Goal: Use online tool/utility: Utilize a website feature to perform a specific function

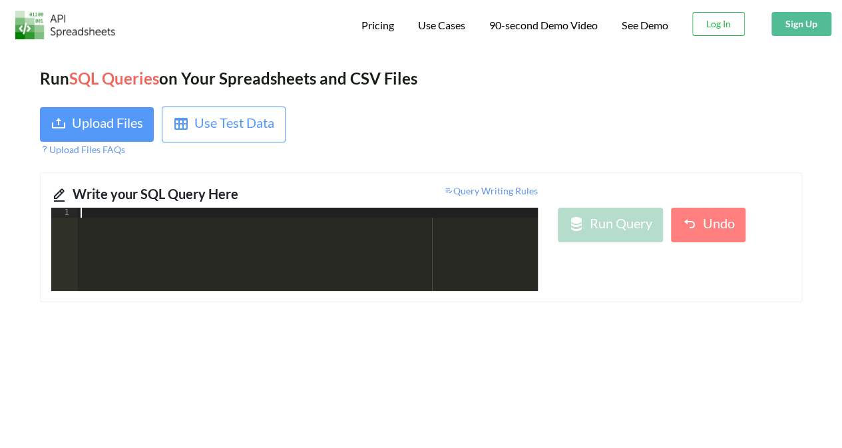
click at [214, 233] on div at bounding box center [308, 259] width 460 height 103
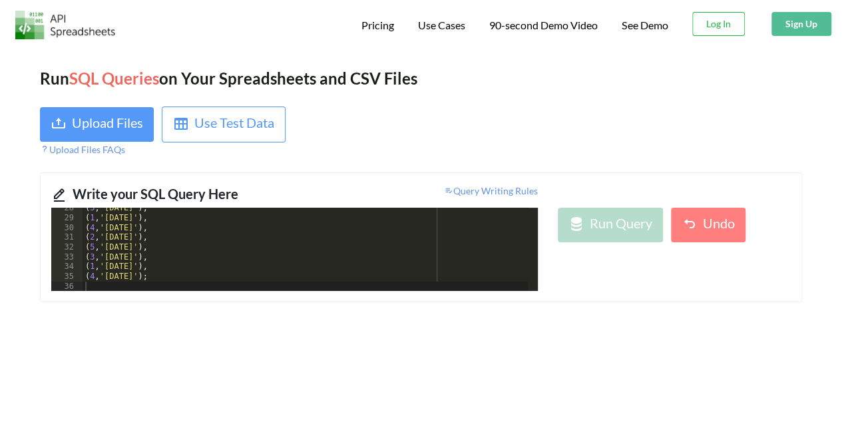
click at [567, 306] on div "Run SQL Queries on Your Spreadsheets and CSV Files Upload Files Use Test Data U…" at bounding box center [421, 254] width 842 height 415
click at [181, 279] on div "( 3 , '[DATE]' ) , ( 1 , '[DATE]' ) , ( 4 , '[DATE]' ) , ( 2 , '[DATE]' ) , ( 5…" at bounding box center [305, 254] width 445 height 103
click at [478, 192] on span "Query Writing Rules" at bounding box center [491, 190] width 94 height 11
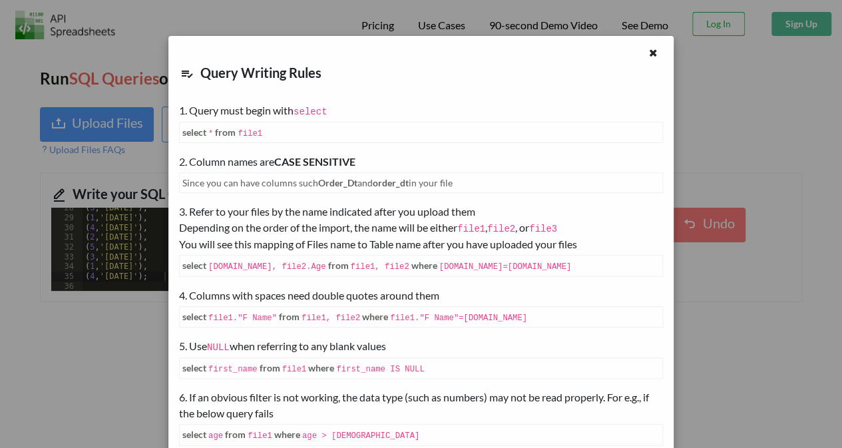
click at [648, 53] on icon at bounding box center [653, 51] width 11 height 9
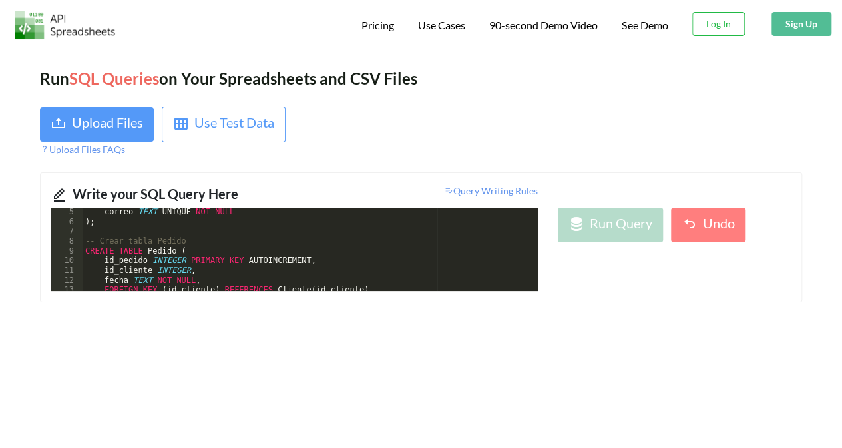
scroll to position [0, 0]
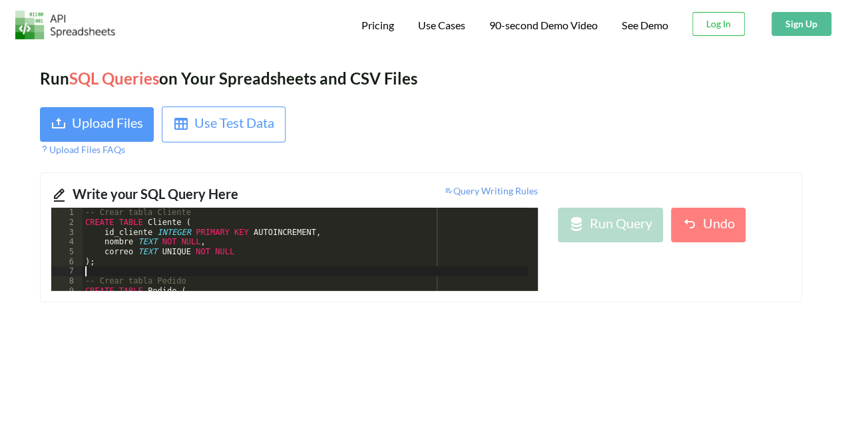
click at [129, 270] on div "-- Crear tabla Cliente CREATE TABLE Cliente ( id_cliente INTEGER PRIMARY KEY AU…" at bounding box center [305, 259] width 445 height 103
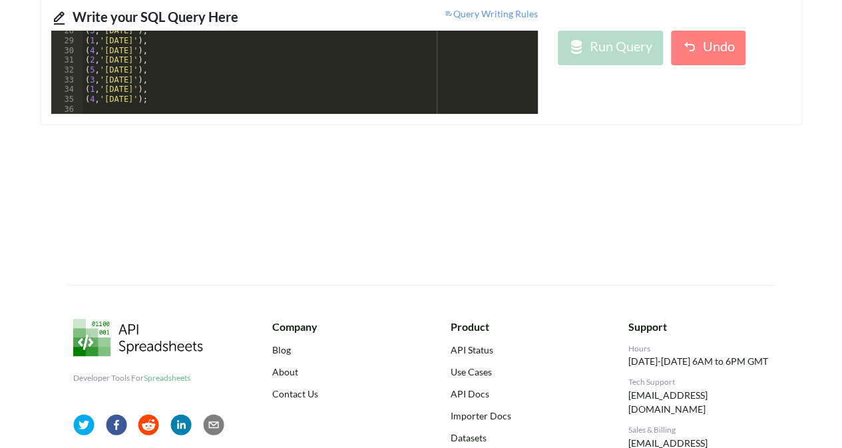
scroll to position [126, 0]
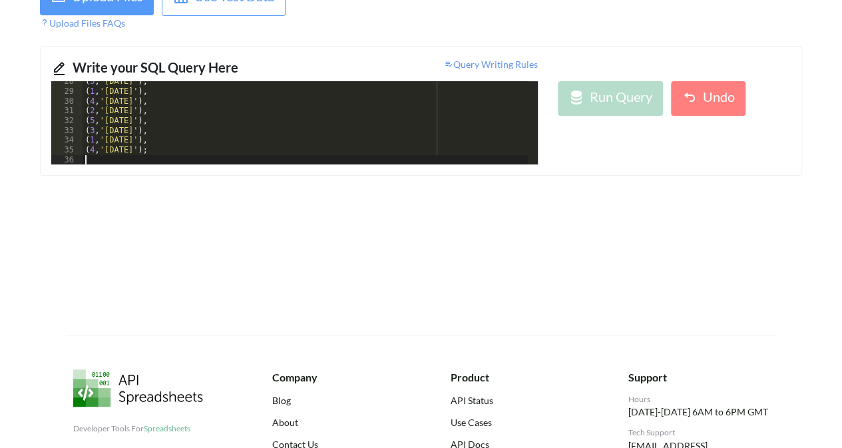
click at [95, 158] on div "( 3 , '[DATE]' ) , ( 1 , '[DATE]' ) , ( 4 , '[DATE]' ) , ( 2 , '[DATE]' ) , ( 5…" at bounding box center [305, 128] width 445 height 103
click at [292, 123] on div "( 2 , '[DATE]' ) , ( 3 , '[DATE]' ) , ( 1 , '[DATE]' ) , ( 4 , '[DATE]' ) , ( 2…" at bounding box center [305, 128] width 445 height 103
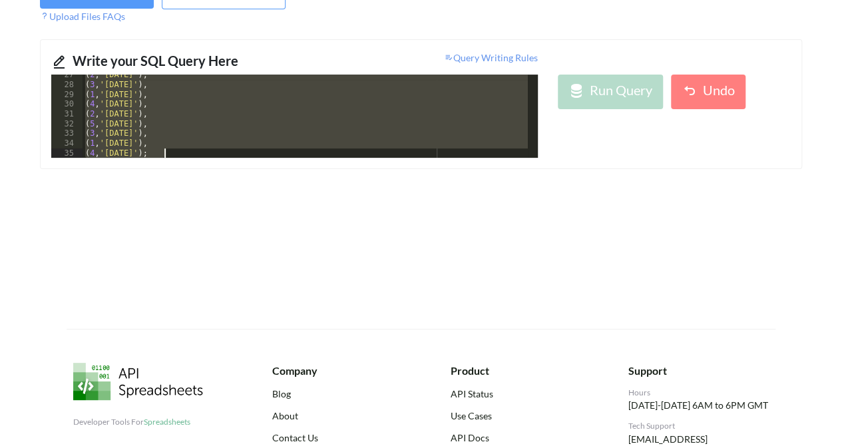
drag, startPoint x: 95, startPoint y: 139, endPoint x: 123, endPoint y: 194, distance: 61.9
click at [123, 194] on div "Run SQL Queries on Your Spreadsheets and CSV Files Upload Files Use Test Data U…" at bounding box center [421, 120] width 842 height 415
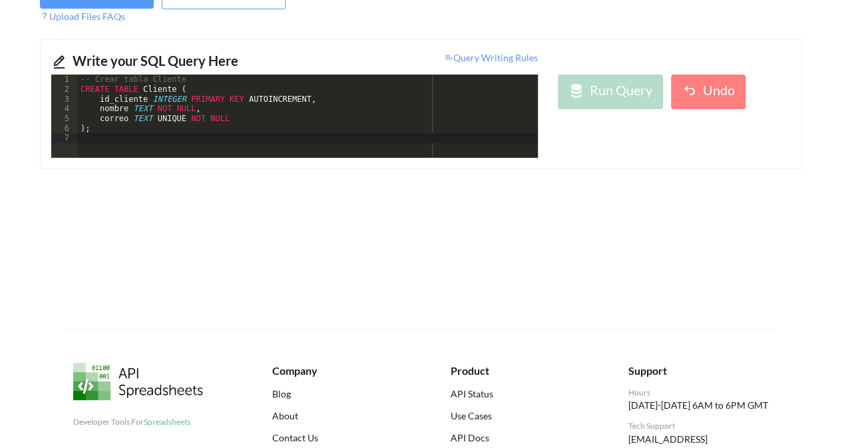
click at [569, 143] on div "Run Query Undo" at bounding box center [674, 116] width 253 height 83
click at [385, 114] on div "-- Crear tabla Cliente CREATE TABLE Cliente ( id_cliente INTEGER PRIMARY KEY AU…" at bounding box center [308, 126] width 460 height 103
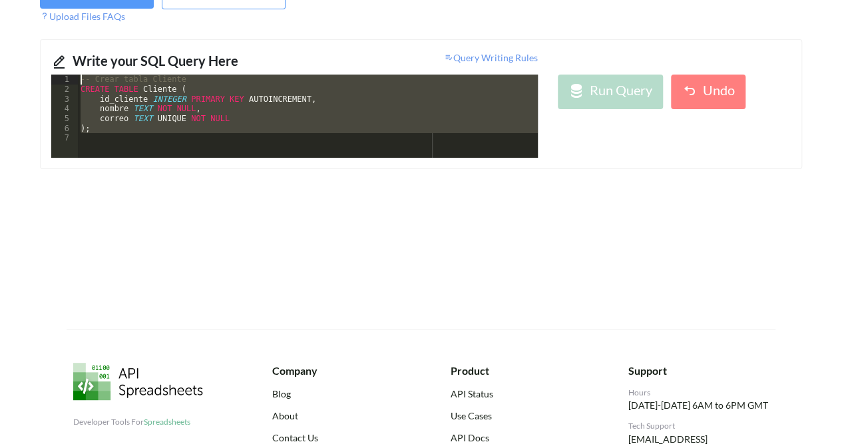
drag, startPoint x: 156, startPoint y: 135, endPoint x: 38, endPoint y: 51, distance: 145.6
click at [38, 51] on div "Run SQL Queries on Your Spreadsheets and CSV Files Upload Files Use Test Data U…" at bounding box center [421, 120] width 842 height 415
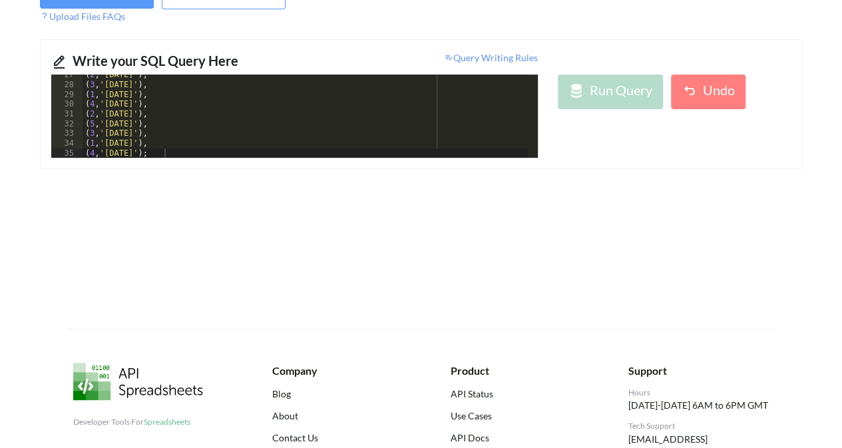
click at [589, 158] on div "Write your SQL Query Here Query Writing Rules 27 28 29 30 31 32 33 34 35 ( 2 , …" at bounding box center [421, 104] width 762 height 130
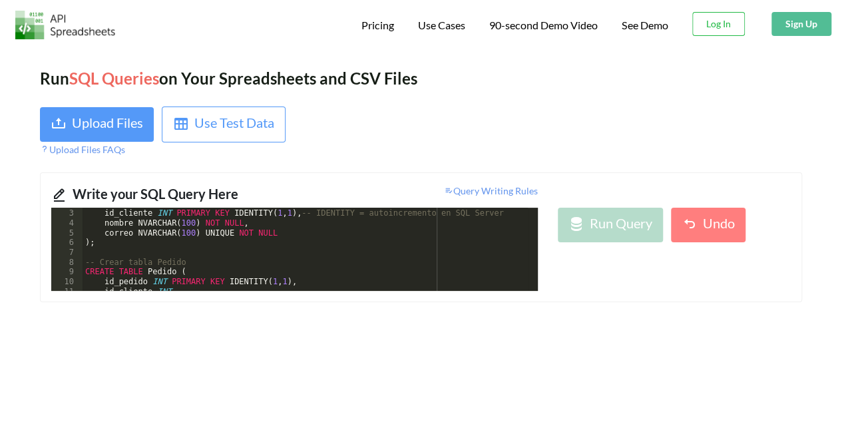
scroll to position [0, 0]
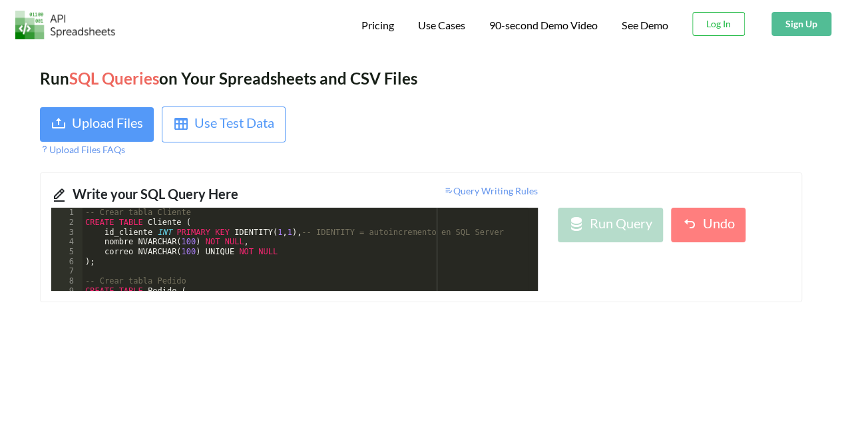
click at [491, 186] on span "Query Writing Rules" at bounding box center [491, 190] width 94 height 11
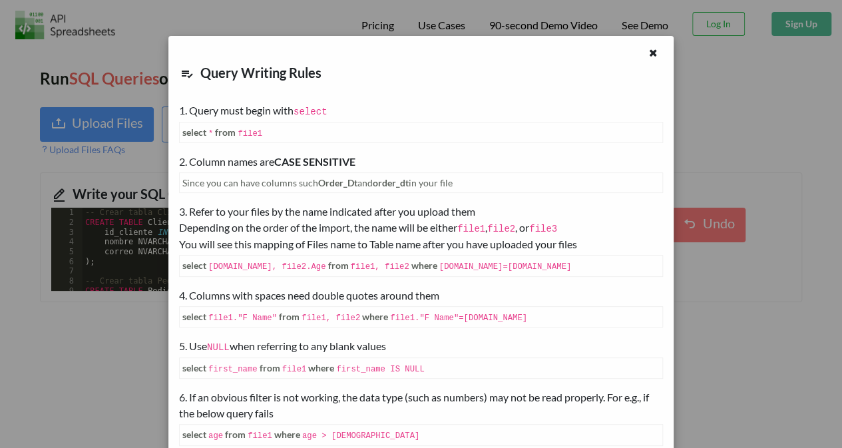
click at [649, 55] on icon at bounding box center [653, 51] width 11 height 9
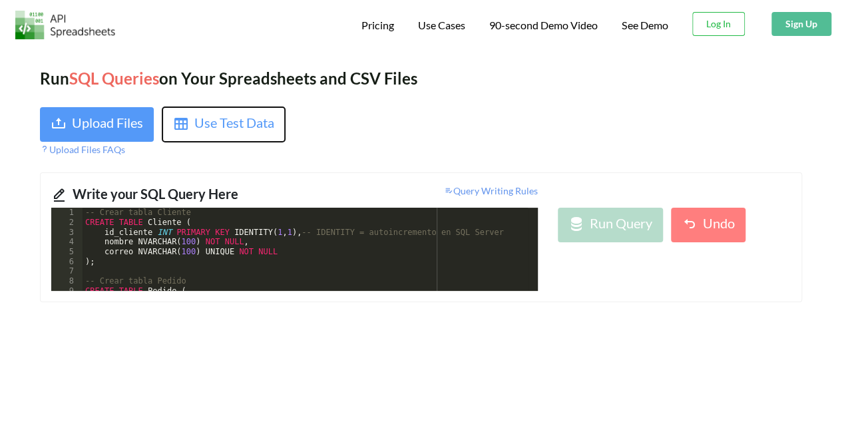
click at [222, 130] on div "Use Test Data" at bounding box center [234, 125] width 80 height 24
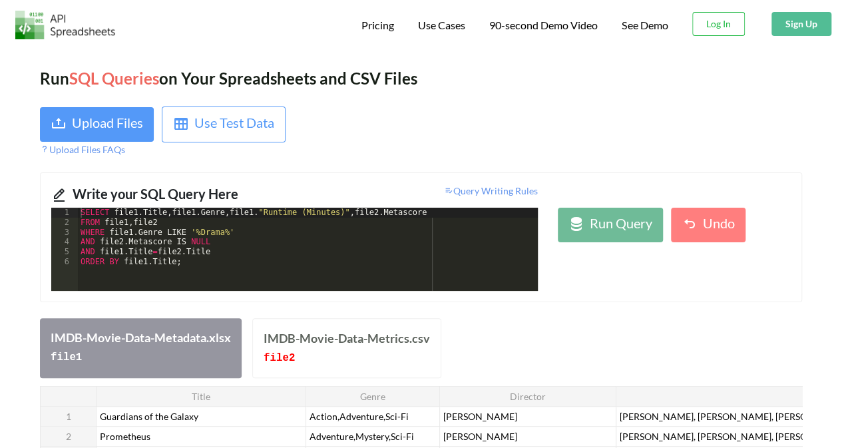
click at [360, 344] on div "IMDB-Movie-Data-Metrics.csv" at bounding box center [347, 339] width 166 height 18
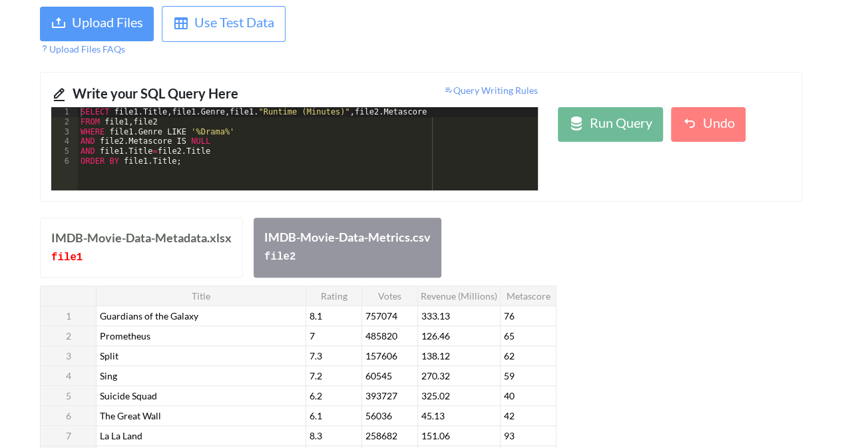
scroll to position [133, 0]
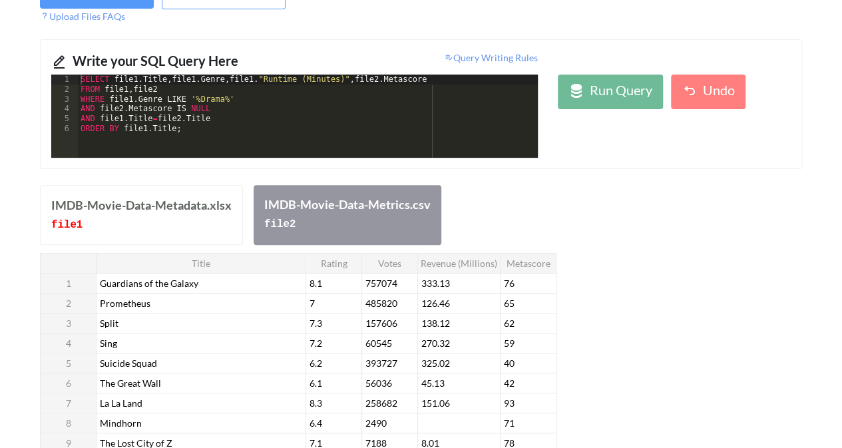
click at [149, 258] on th "Title" at bounding box center [202, 263] width 210 height 20
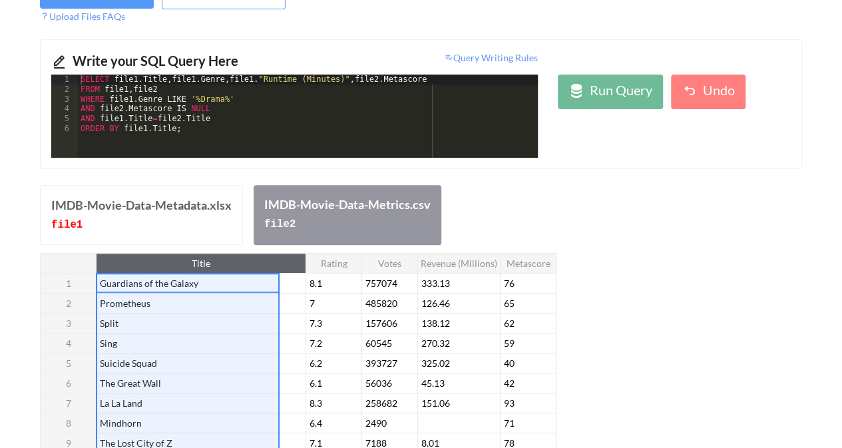
click at [316, 256] on th "Rating" at bounding box center [334, 263] width 56 height 20
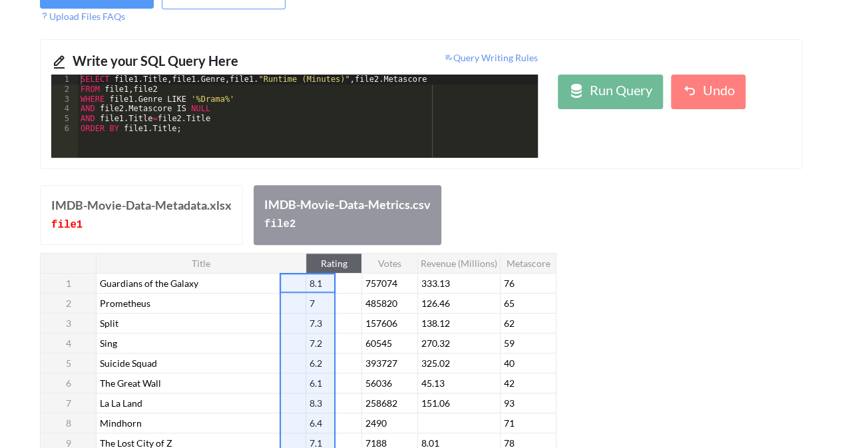
click at [376, 259] on th "Votes" at bounding box center [390, 263] width 56 height 20
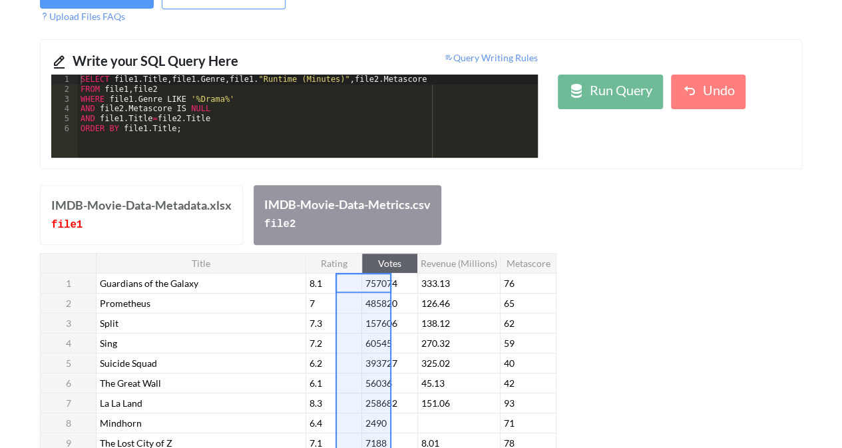
drag, startPoint x: 466, startPoint y: 259, endPoint x: 479, endPoint y: 263, distance: 13.9
click at [468, 261] on th "Revenue (Millions)" at bounding box center [459, 263] width 83 height 20
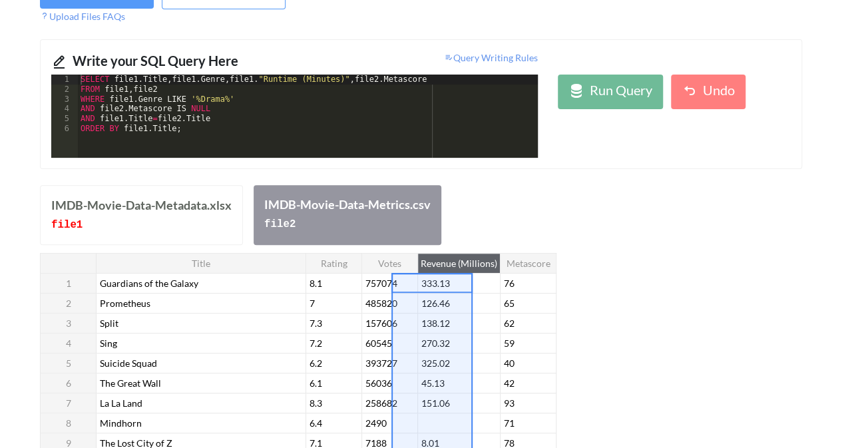
click at [506, 263] on th "Metascore" at bounding box center [529, 263] width 56 height 20
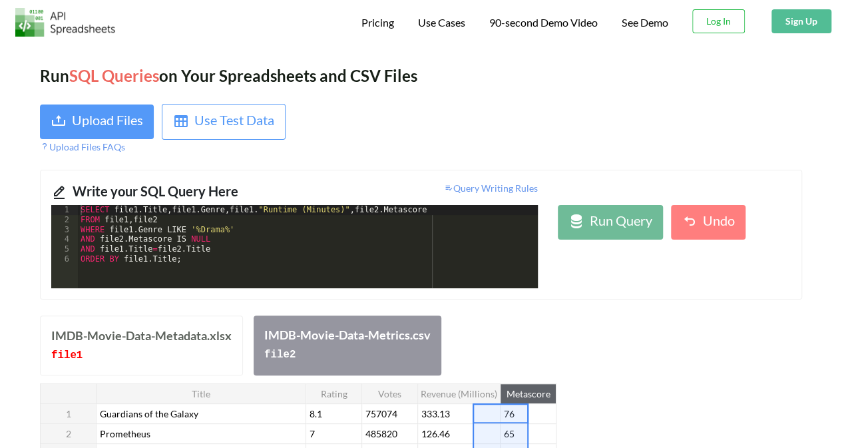
scroll to position [0, 0]
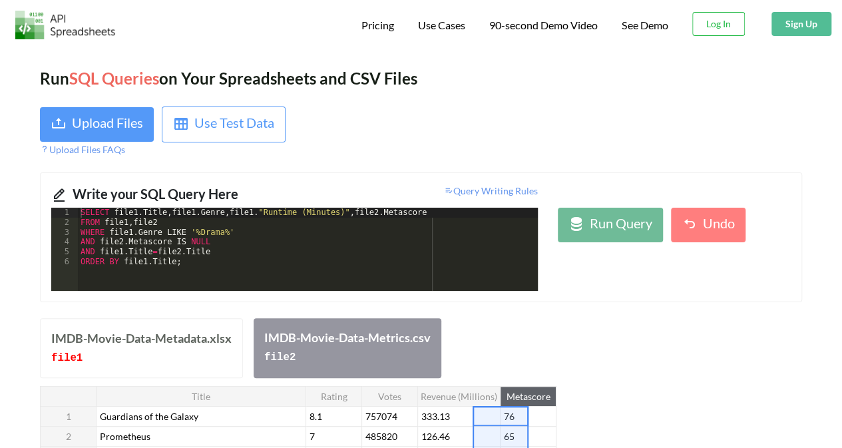
click at [138, 344] on div "IMDB-Movie-Data-Metadata.xlsx" at bounding box center [141, 339] width 180 height 18
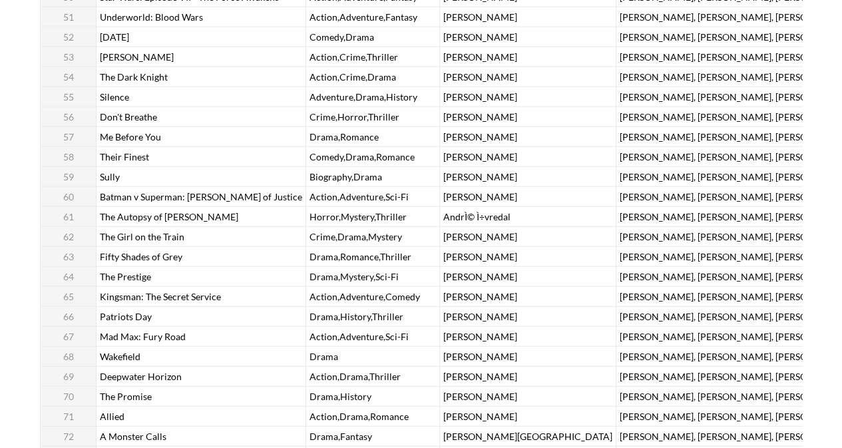
scroll to position [1731, 0]
